Goal: Communication & Community: Answer question/provide support

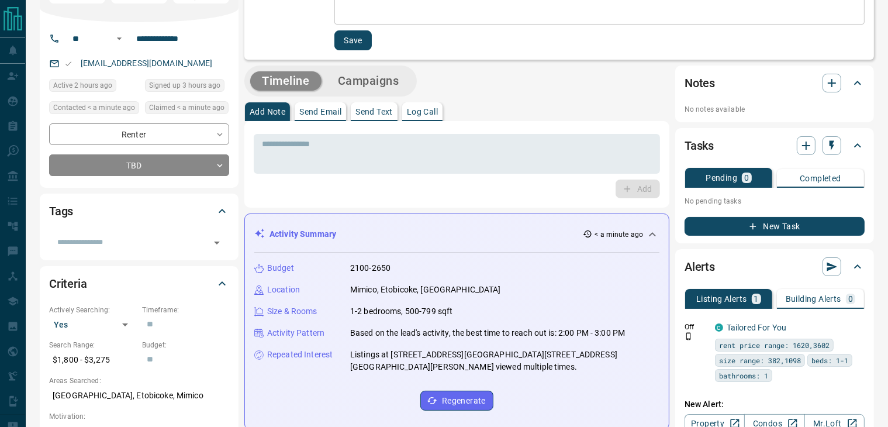
scroll to position [58, 0]
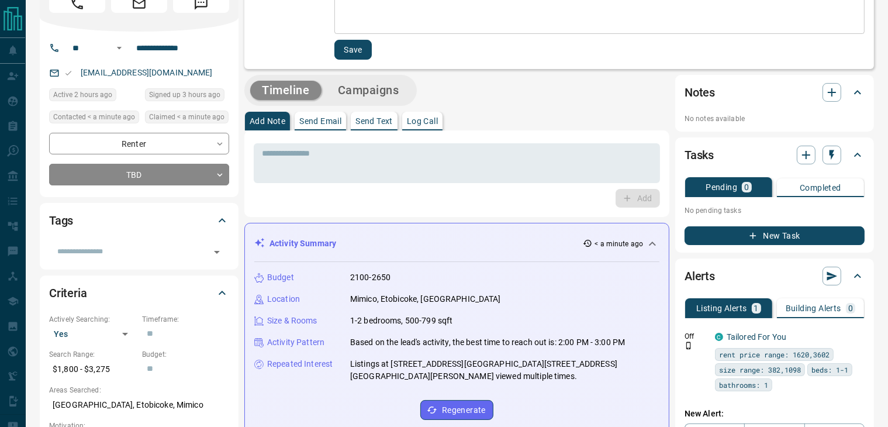
click at [404, 115] on button "Log Call" at bounding box center [422, 121] width 40 height 19
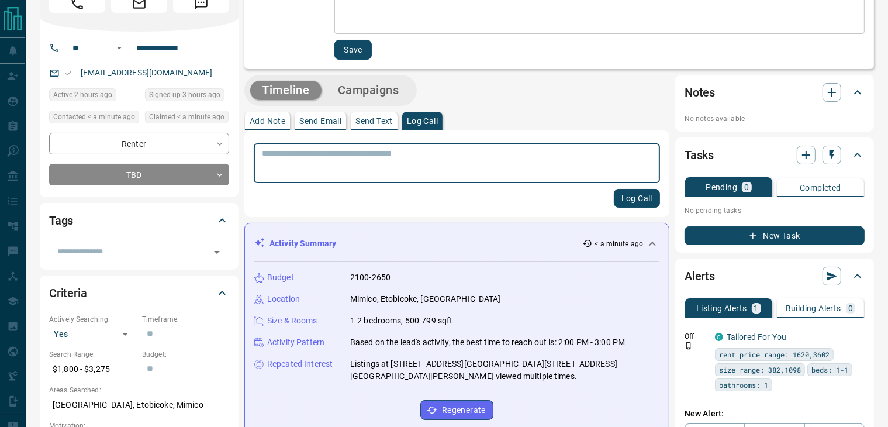
click at [354, 149] on textarea at bounding box center [457, 164] width 390 height 30
type textarea "**********"
click at [642, 197] on button "Log Call" at bounding box center [637, 198] width 46 height 19
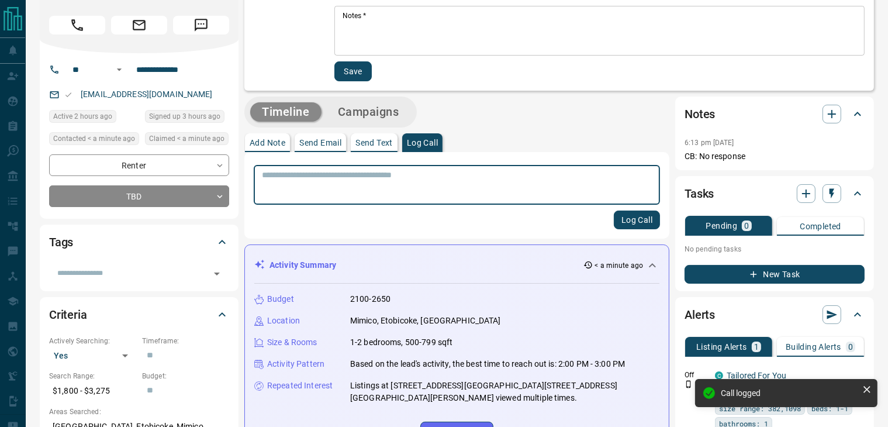
scroll to position [0, 0]
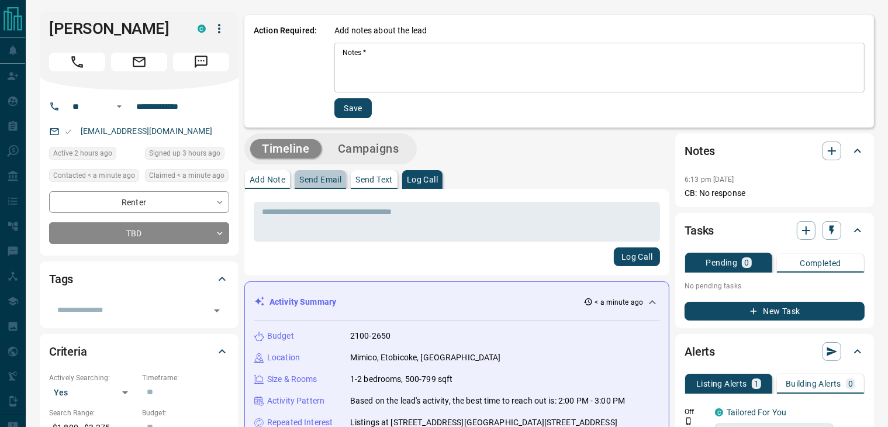
click at [332, 178] on p "Send Email" at bounding box center [320, 179] width 42 height 8
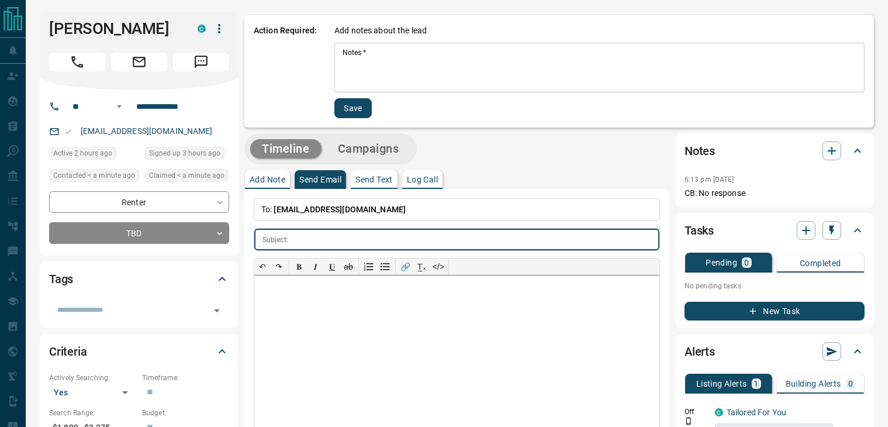
click at [290, 290] on div at bounding box center [456, 362] width 405 height 175
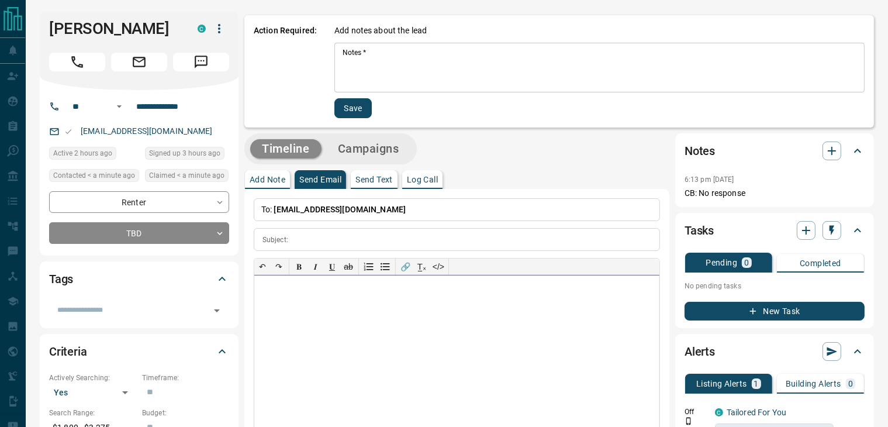
paste div
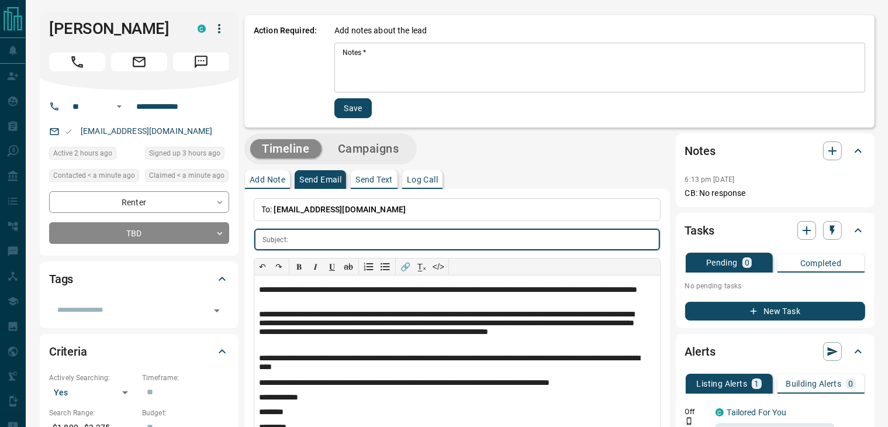
click at [319, 235] on input "text" at bounding box center [476, 240] width 367 height 22
paste input "**********"
type input "**********"
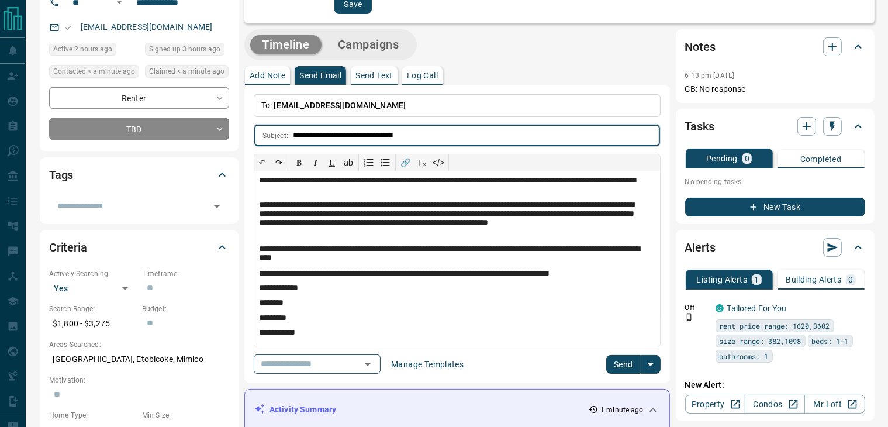
scroll to position [234, 0]
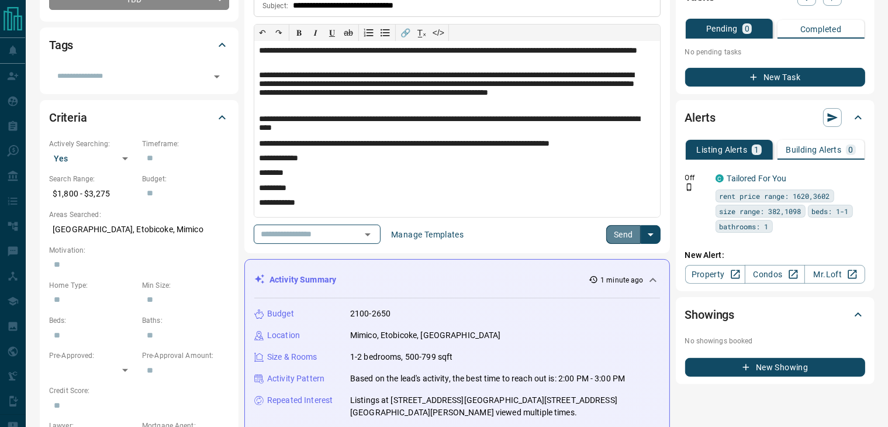
click at [622, 230] on button "Send" at bounding box center [624, 234] width 35 height 19
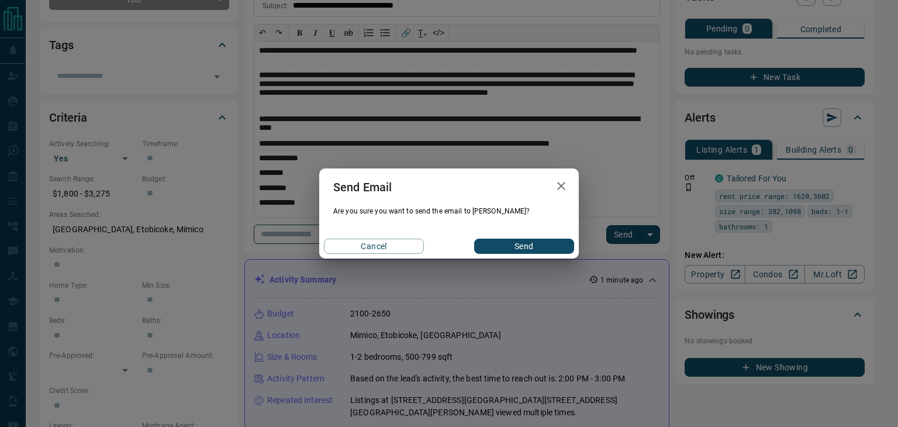
click at [508, 243] on button "Send" at bounding box center [524, 246] width 100 height 15
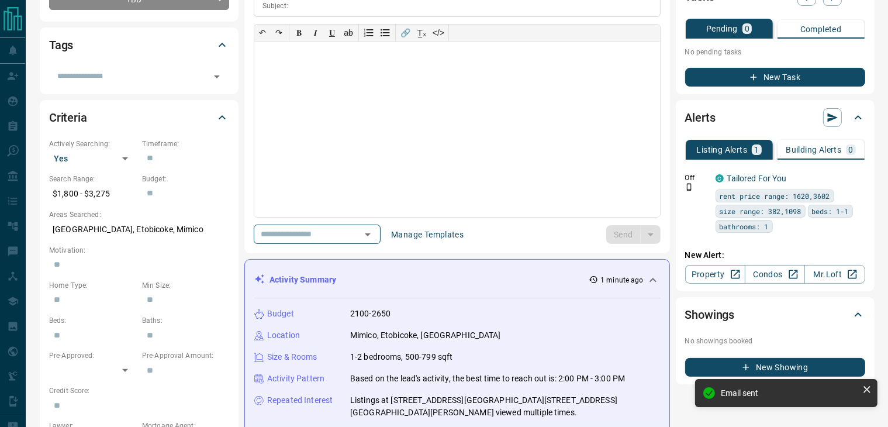
scroll to position [0, 0]
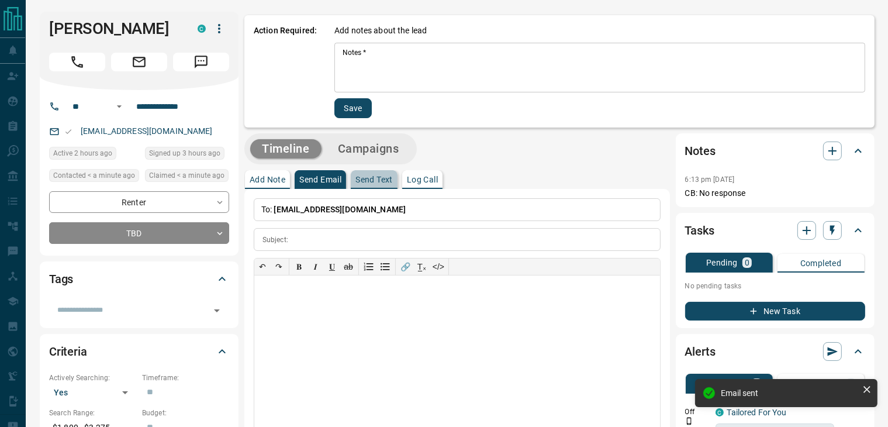
click at [377, 181] on p "Send Text" at bounding box center [374, 179] width 37 height 8
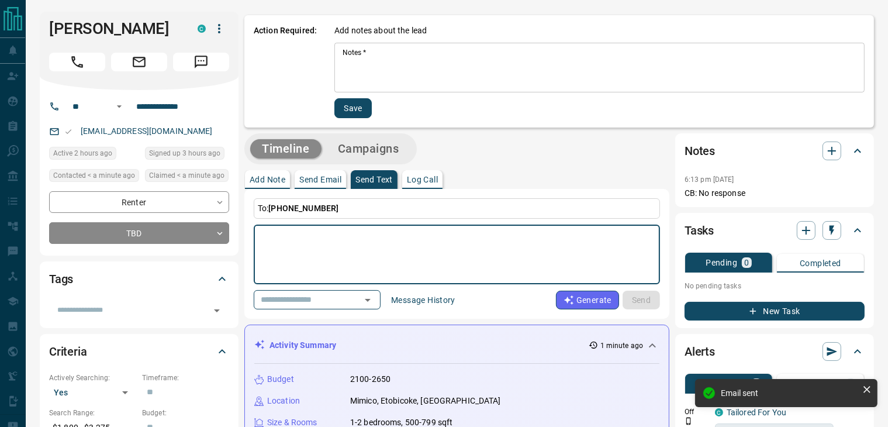
click at [332, 235] on textarea at bounding box center [457, 255] width 390 height 50
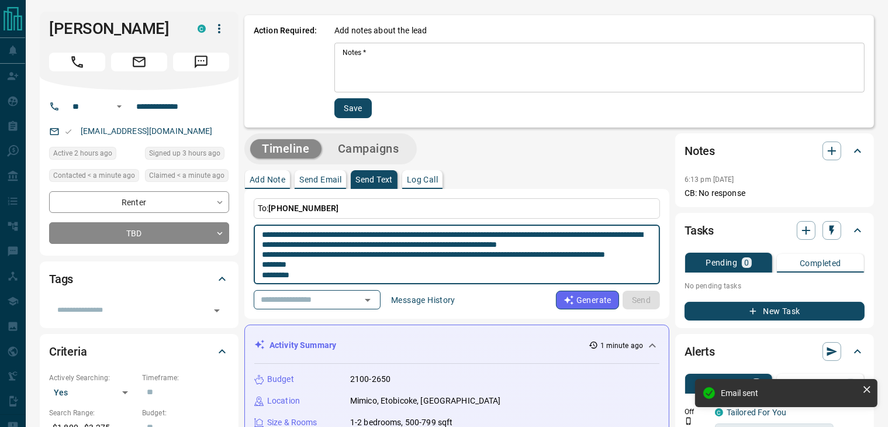
scroll to position [21, 0]
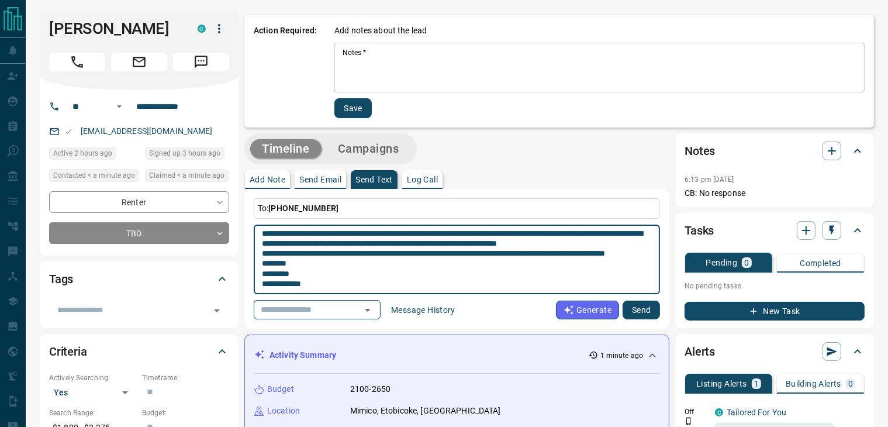
type textarea "**********"
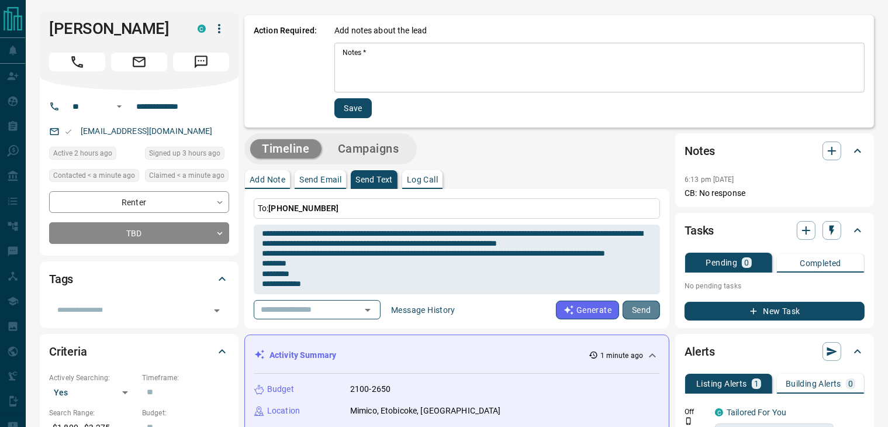
click at [640, 314] on button "Send" at bounding box center [641, 310] width 37 height 19
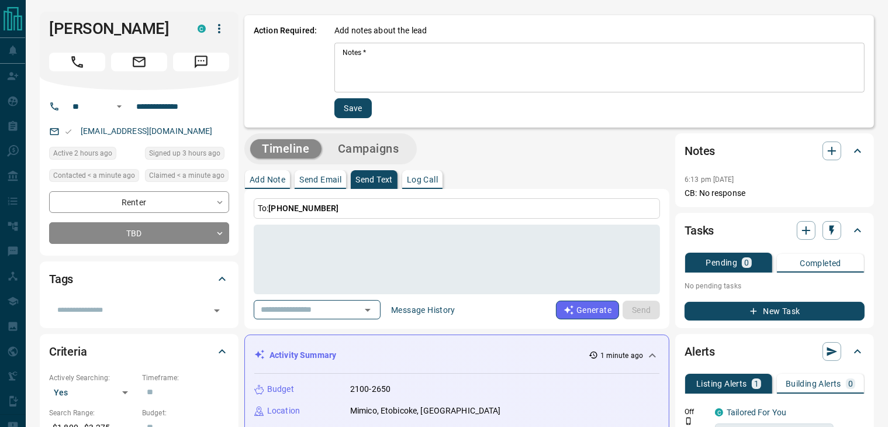
scroll to position [0, 0]
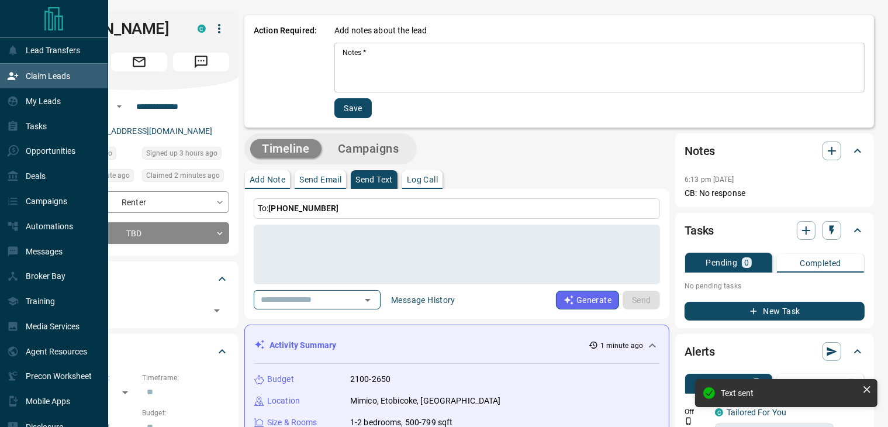
click at [58, 77] on p "Claim Leads" at bounding box center [48, 75] width 44 height 9
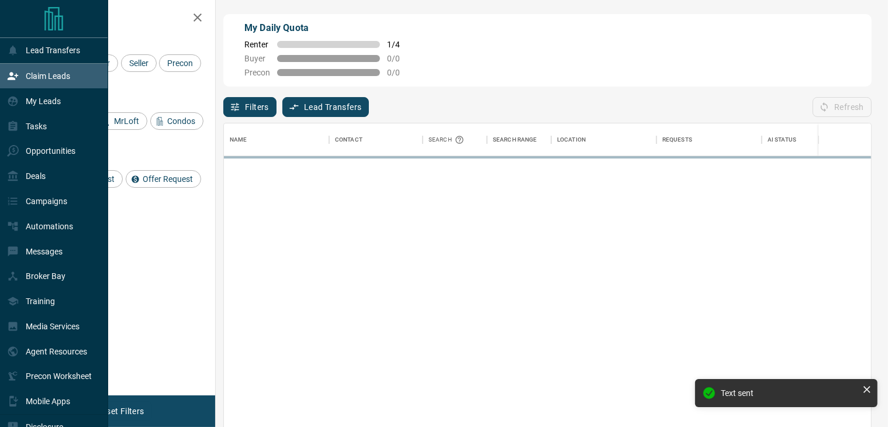
scroll to position [313, 638]
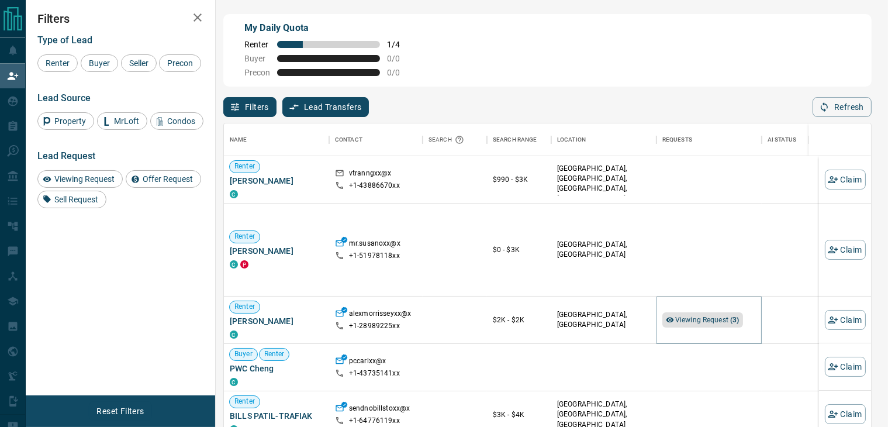
click at [707, 321] on span "Viewing Request ( 3 )" at bounding box center [708, 320] width 64 height 8
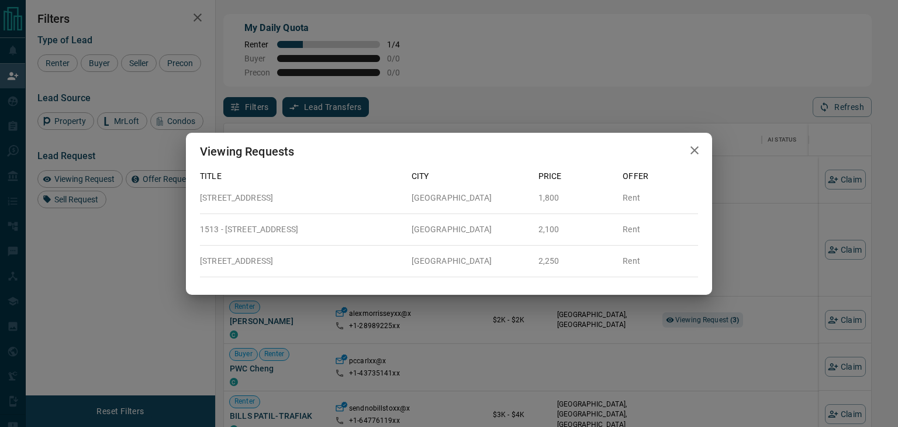
click at [701, 144] on icon "button" at bounding box center [695, 150] width 14 height 14
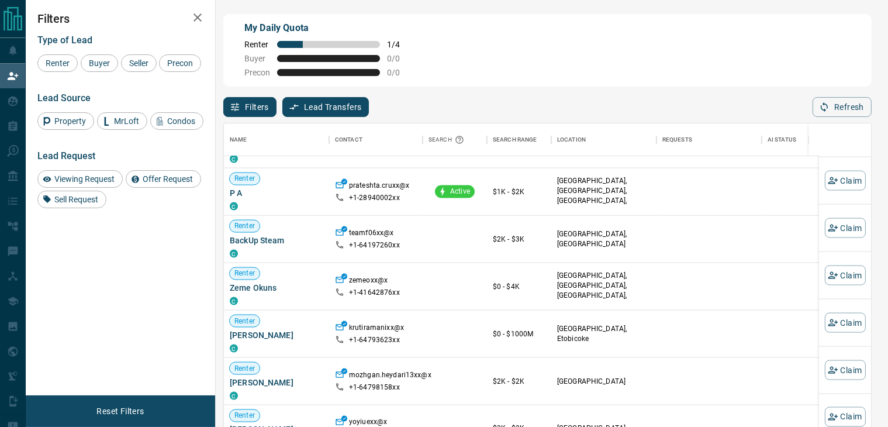
scroll to position [1773, 0]
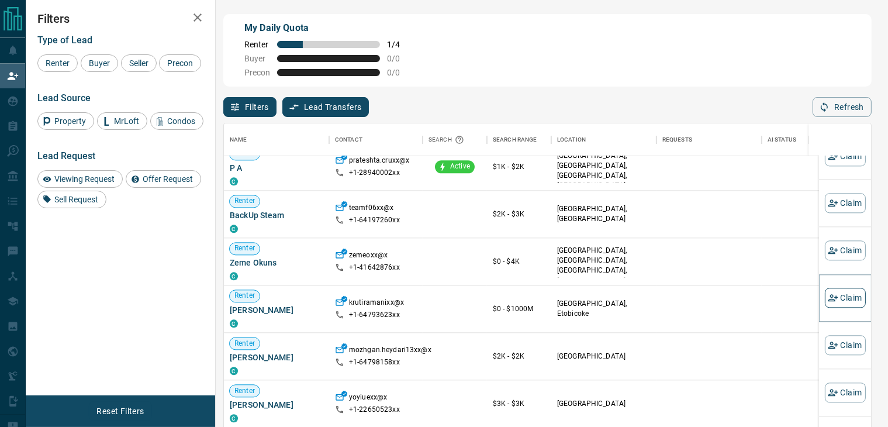
click at [828, 294] on icon "button" at bounding box center [833, 298] width 11 height 11
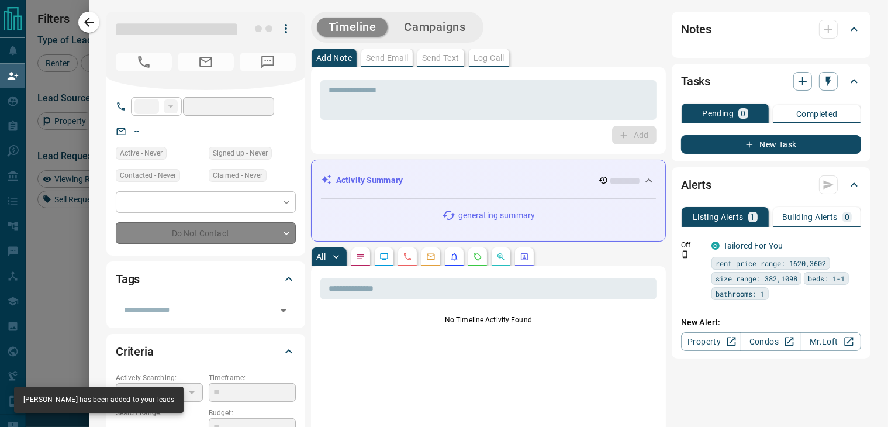
type input "**"
type input "**********"
type input "*"
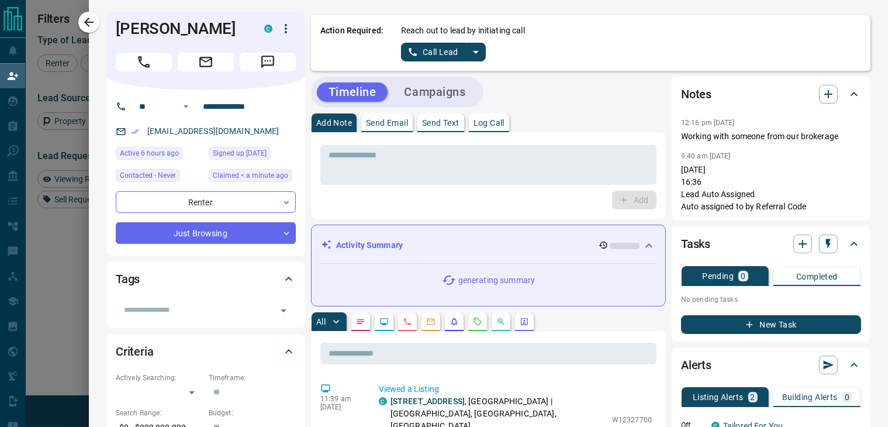
scroll to position [0, 0]
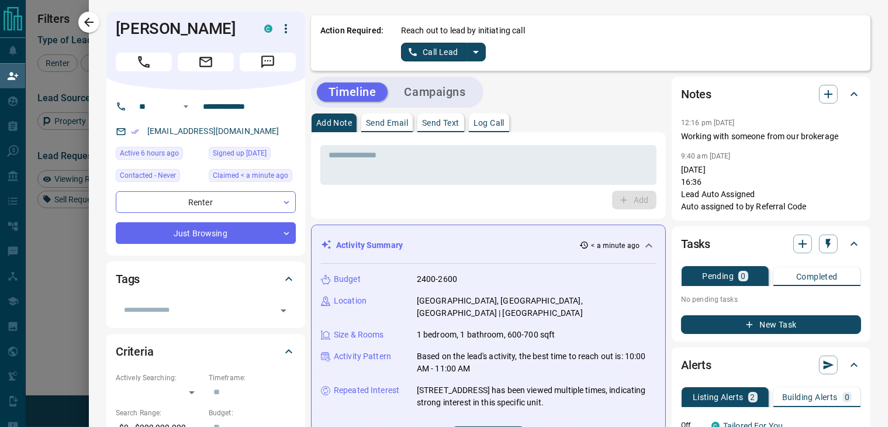
click at [473, 52] on icon "split button" at bounding box center [476, 52] width 6 height 3
click at [454, 92] on li "Log Manual Call" at bounding box center [442, 93] width 71 height 18
click at [426, 43] on button "Log Manual Call" at bounding box center [439, 52] width 77 height 19
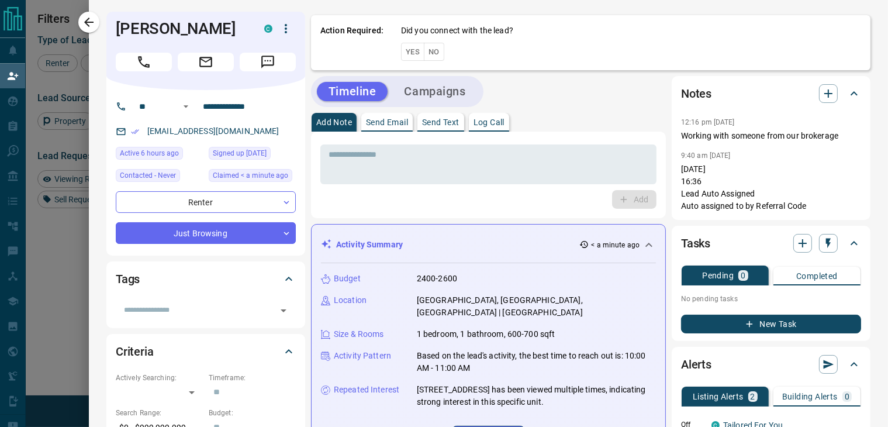
click at [401, 52] on button "Yes" at bounding box center [412, 52] width 23 height 18
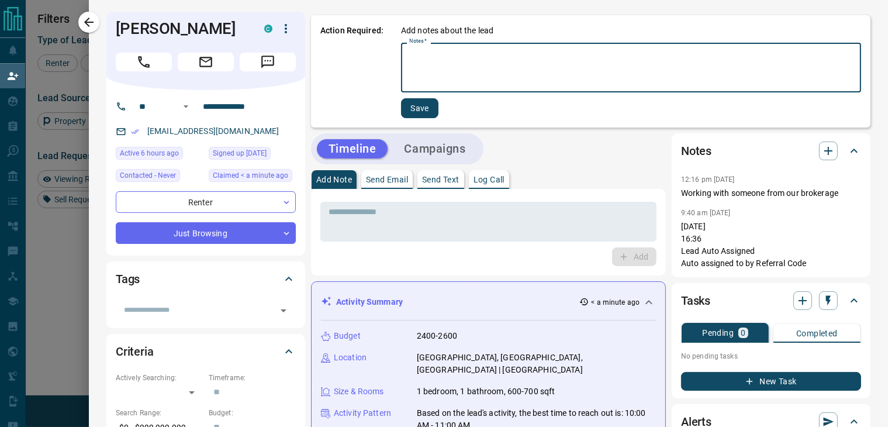
click at [415, 57] on textarea "Notes   *" at bounding box center [631, 68] width 444 height 40
click at [416, 66] on textarea "Notes   *" at bounding box center [631, 68] width 444 height 40
click at [429, 53] on textarea "**********" at bounding box center [631, 68] width 445 height 40
click at [517, 53] on textarea "**********" at bounding box center [631, 68] width 445 height 40
type textarea "**********"
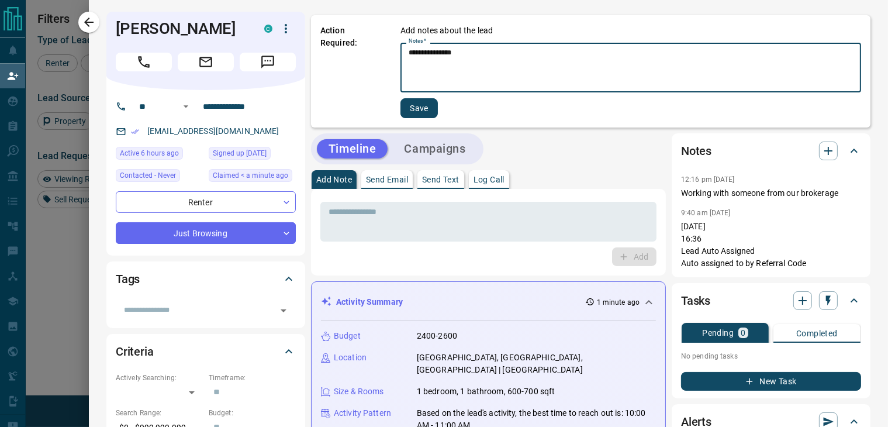
click at [409, 108] on button "Save" at bounding box center [419, 108] width 37 height 20
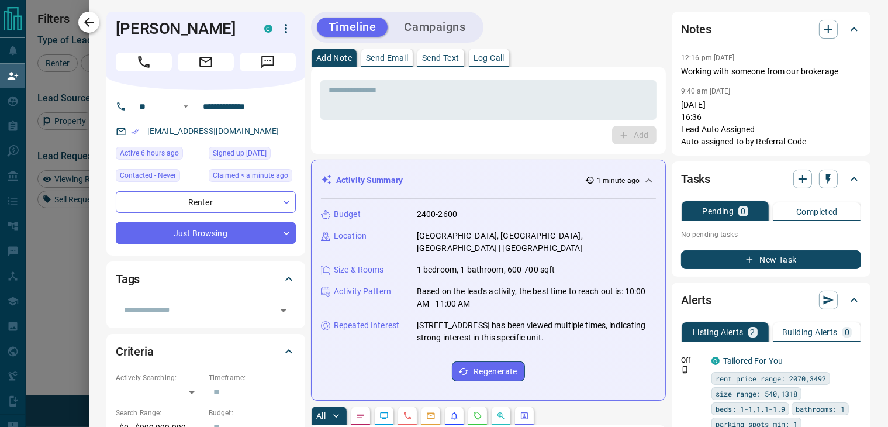
click at [93, 25] on icon "button" at bounding box center [89, 22] width 14 height 14
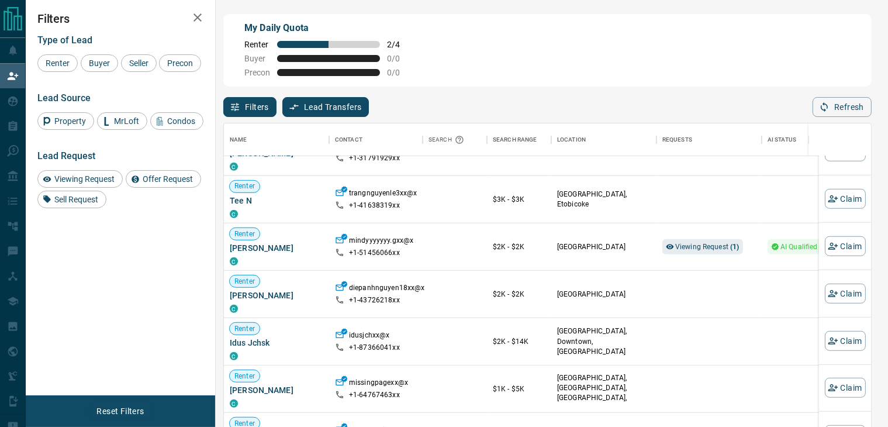
scroll to position [2208, 0]
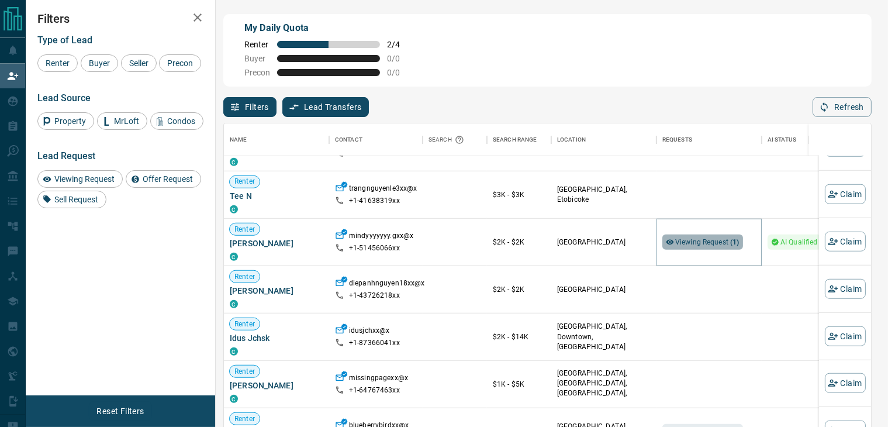
click at [686, 243] on span "Viewing Request ( 1 )" at bounding box center [708, 242] width 64 height 8
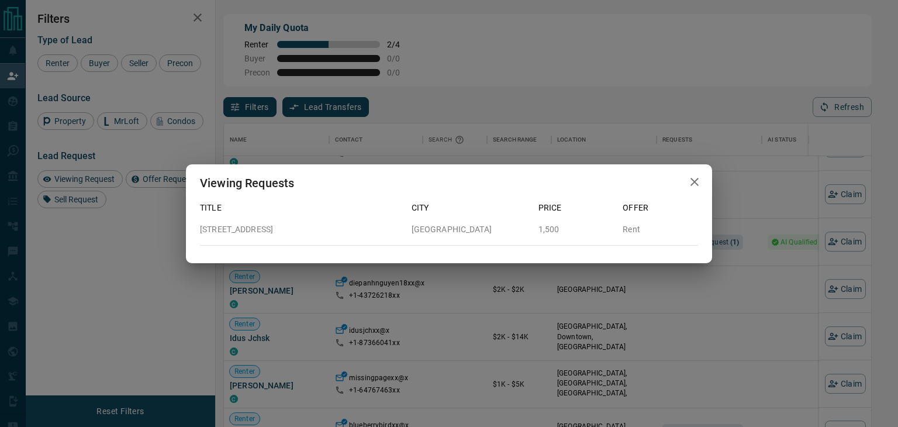
click at [690, 175] on icon "button" at bounding box center [695, 182] width 14 height 14
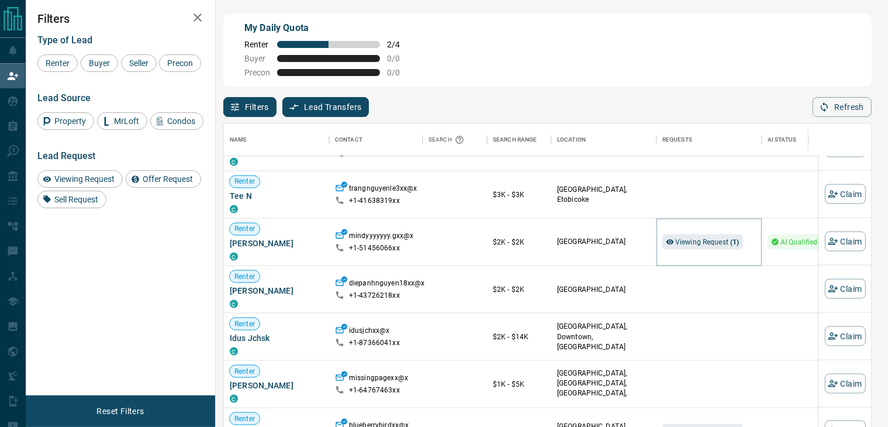
scroll to position [2501, 0]
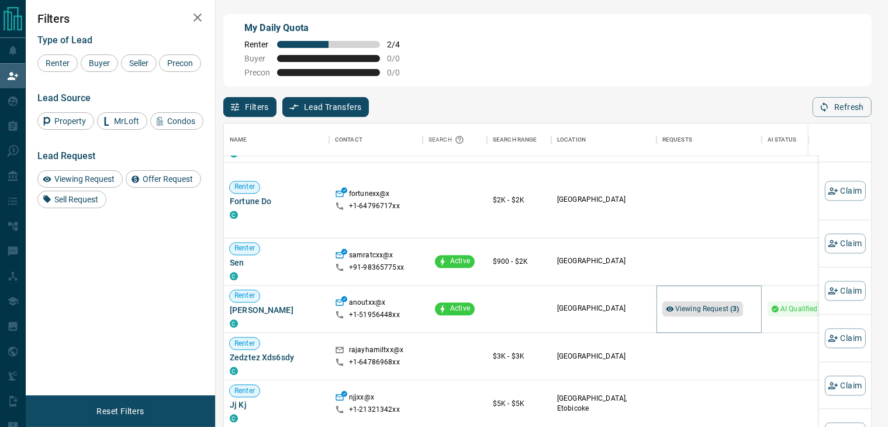
click at [687, 305] on span "Viewing Request ( 3 )" at bounding box center [708, 309] width 64 height 8
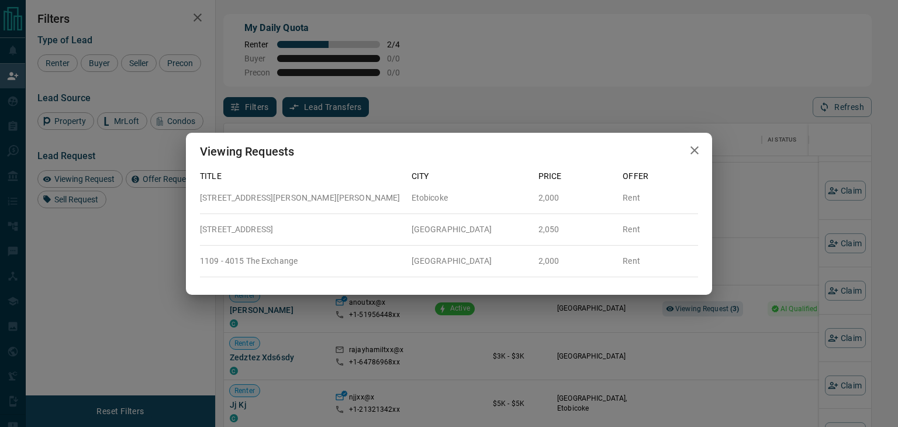
click at [695, 155] on icon "button" at bounding box center [695, 150] width 14 height 14
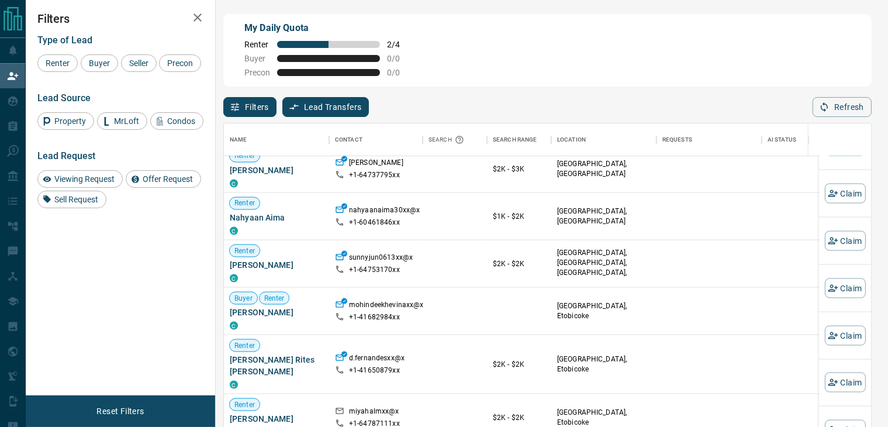
scroll to position [3787, 0]
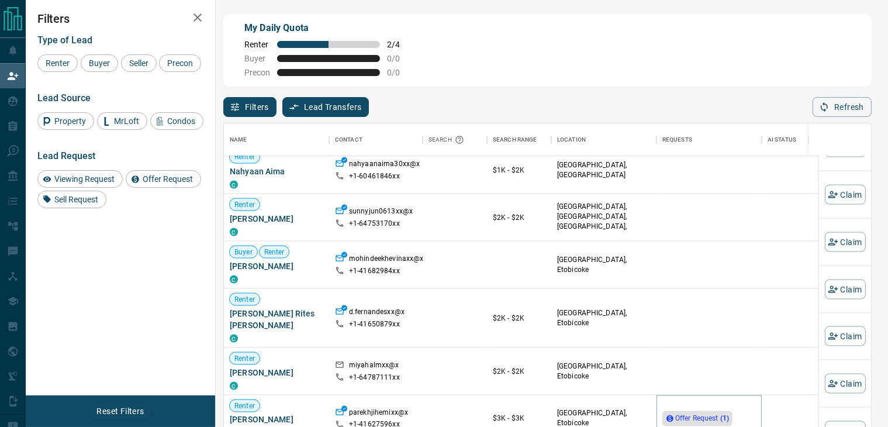
click at [673, 415] on icon at bounding box center [670, 419] width 8 height 8
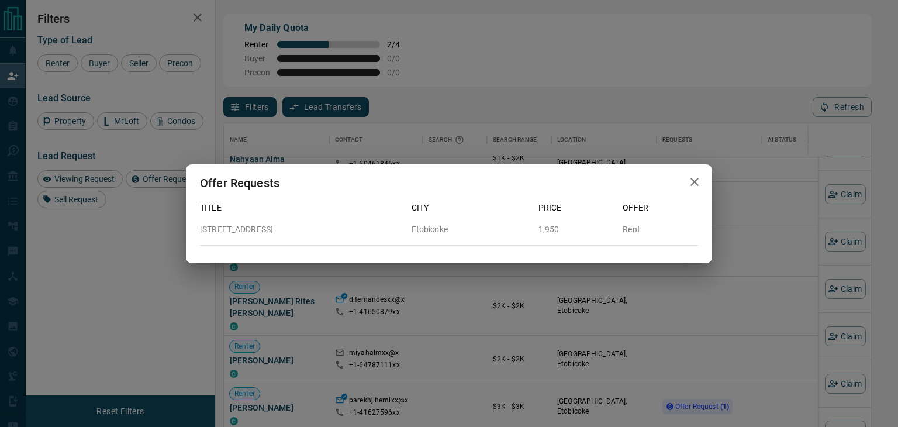
click at [299, 232] on p "[STREET_ADDRESS]" at bounding box center [301, 229] width 202 height 12
drag, startPoint x: 302, startPoint y: 230, endPoint x: 194, endPoint y: 224, distance: 107.8
click at [194, 224] on div "[STREET_ADDRESS]" at bounding box center [297, 225] width 212 height 22
click at [261, 232] on p "[STREET_ADDRESS]" at bounding box center [301, 229] width 202 height 12
drag, startPoint x: 305, startPoint y: 230, endPoint x: 221, endPoint y: 226, distance: 84.3
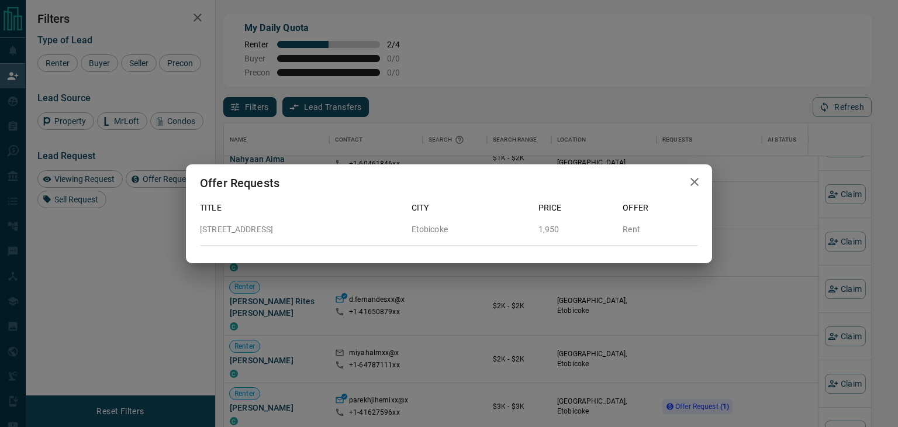
click at [221, 226] on p "[STREET_ADDRESS]" at bounding box center [301, 229] width 202 height 12
copy p "[STREET_ADDRESS]"
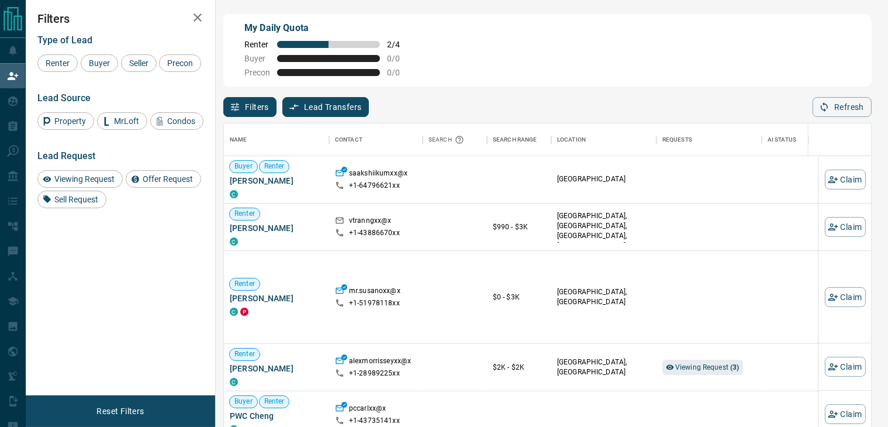
scroll to position [313, 638]
